Goal: Task Accomplishment & Management: Use online tool/utility

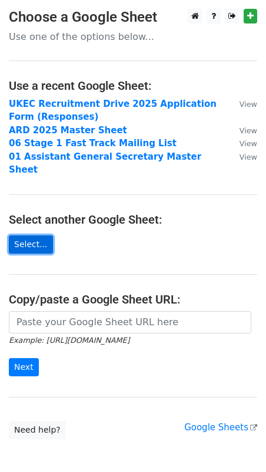
click at [43, 236] on link "Select..." at bounding box center [31, 245] width 44 height 18
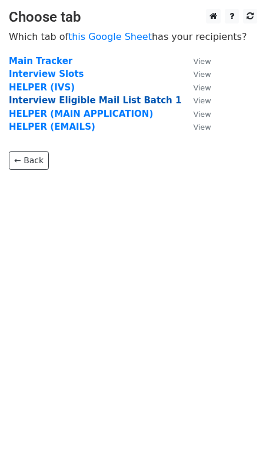
click at [86, 98] on strong "Interview Eligible Mail List Batch 1" at bounding box center [95, 100] width 172 height 11
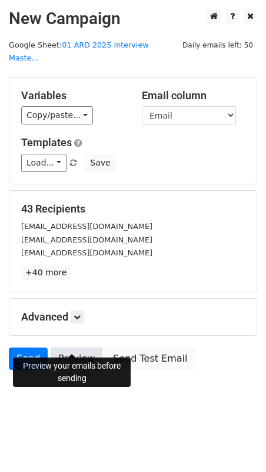
click at [68, 348] on link "Preview" at bounding box center [77, 359] width 52 height 22
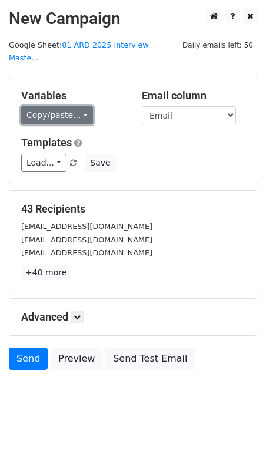
click at [70, 106] on link "Copy/paste..." at bounding box center [57, 115] width 72 height 18
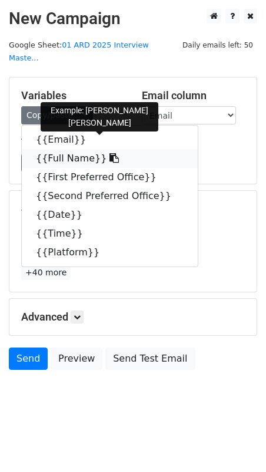
click at [70, 149] on link "{{Full Name}}" at bounding box center [110, 158] width 176 height 19
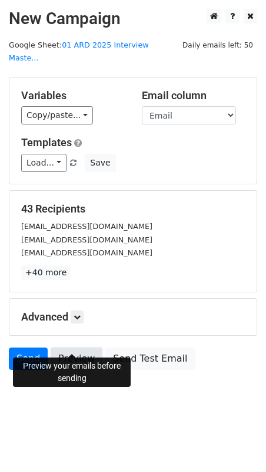
click at [71, 348] on link "Preview" at bounding box center [77, 359] width 52 height 22
click at [70, 348] on link "Preview" at bounding box center [77, 359] width 52 height 22
click at [79, 348] on link "Preview" at bounding box center [77, 359] width 52 height 22
click at [65, 348] on link "Preview" at bounding box center [77, 359] width 52 height 22
click at [34, 348] on link "Send" at bounding box center [28, 359] width 39 height 22
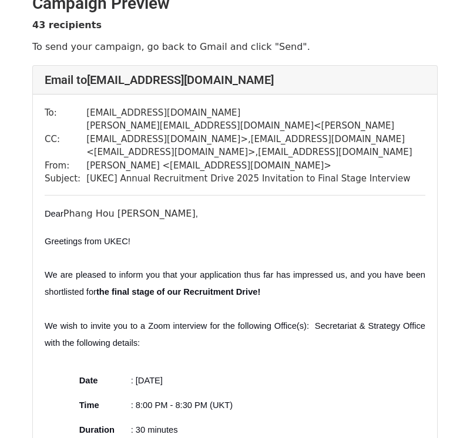
scroll to position [20, 0]
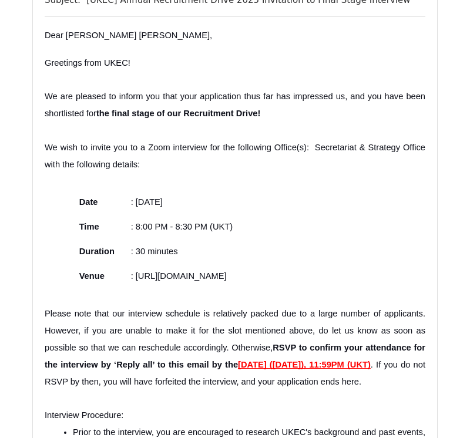
scroll to position [213, 0]
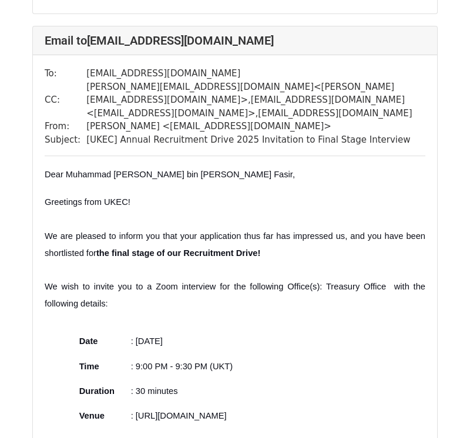
scroll to position [5242, 0]
